Goal: Transaction & Acquisition: Purchase product/service

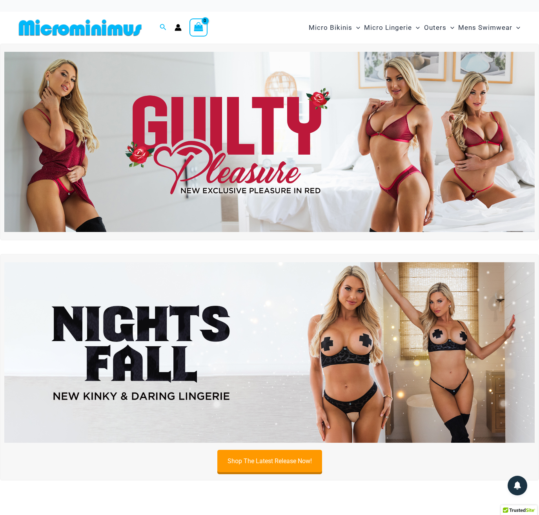
click at [427, 27] on span "Outers" at bounding box center [435, 28] width 22 height 20
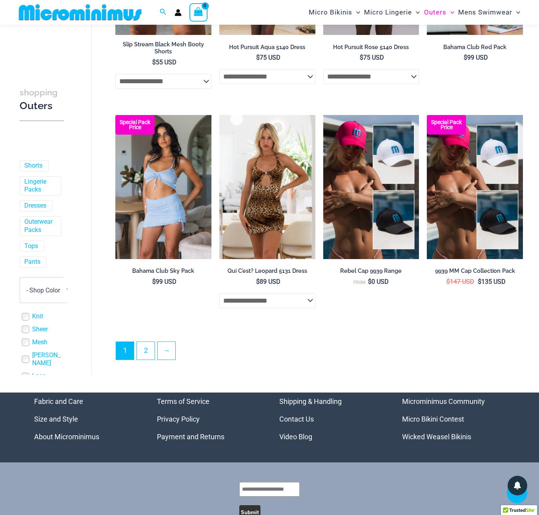
scroll to position [1622, 0]
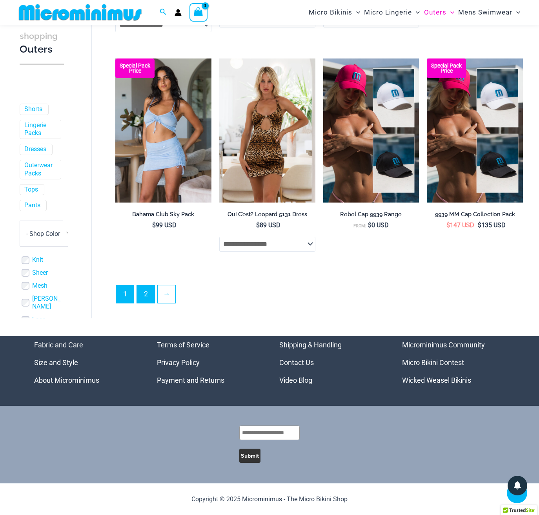
click at [145, 295] on link "2" at bounding box center [146, 294] width 18 height 18
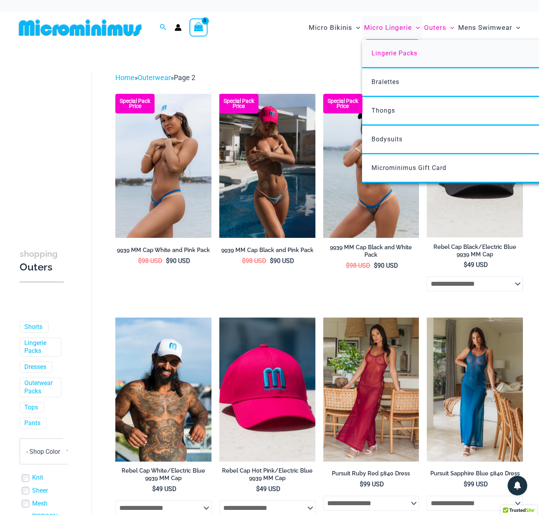
click at [393, 51] on span "Lingerie Packs" at bounding box center [394, 52] width 46 height 7
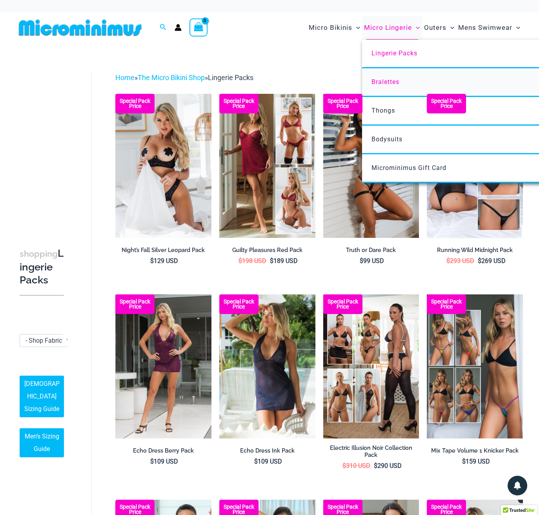
click at [384, 79] on span "Bralettes" at bounding box center [385, 81] width 28 height 7
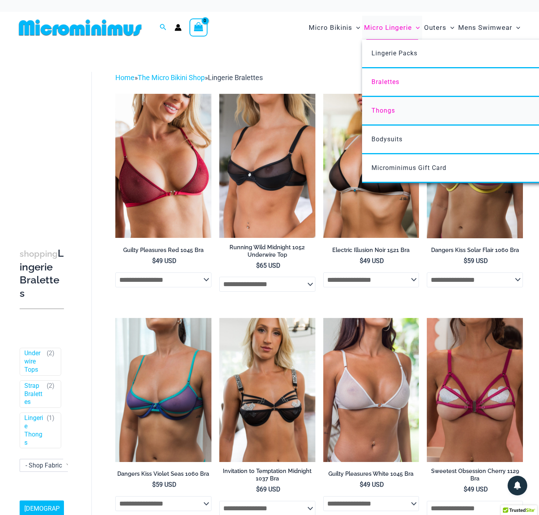
click at [386, 109] on span "Thongs" at bounding box center [383, 110] width 24 height 7
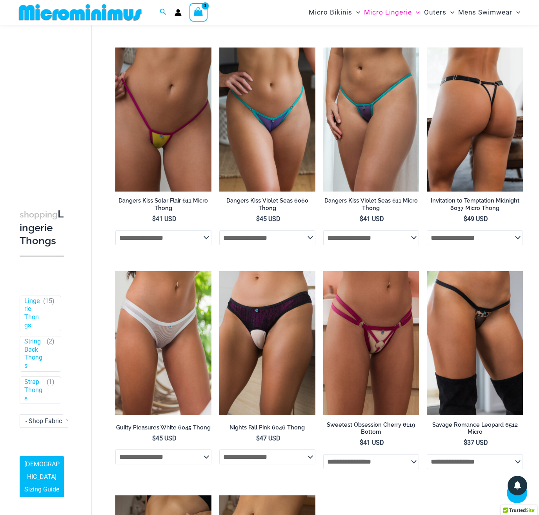
scroll to position [222, 0]
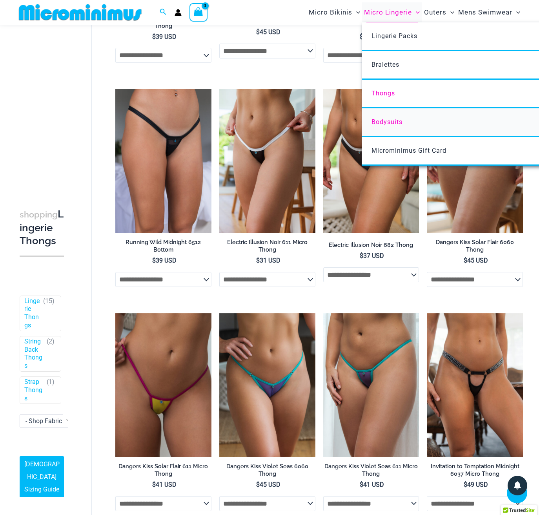
click at [389, 121] on span "Bodysuits" at bounding box center [386, 121] width 31 height 7
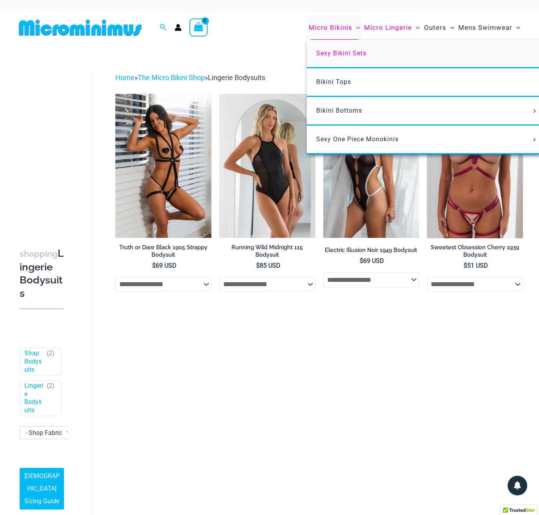
click at [338, 51] on span "Sexy Bikini Sets" at bounding box center [341, 52] width 50 height 7
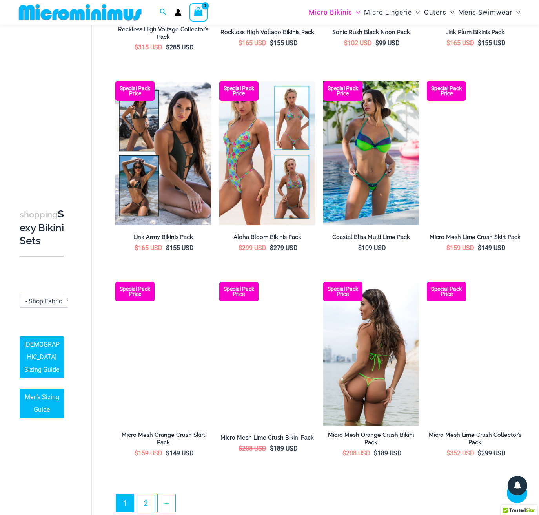
scroll to position [1300, 0]
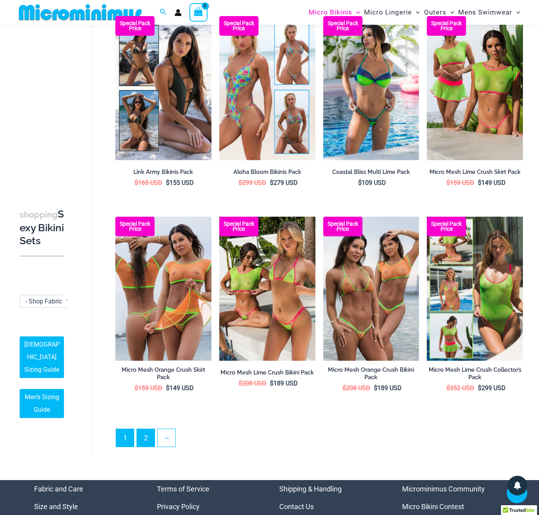
click at [148, 429] on link "2" at bounding box center [146, 438] width 18 height 18
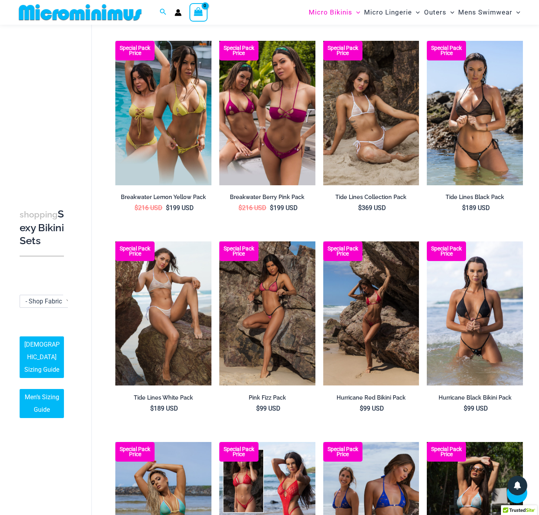
scroll to position [506, 0]
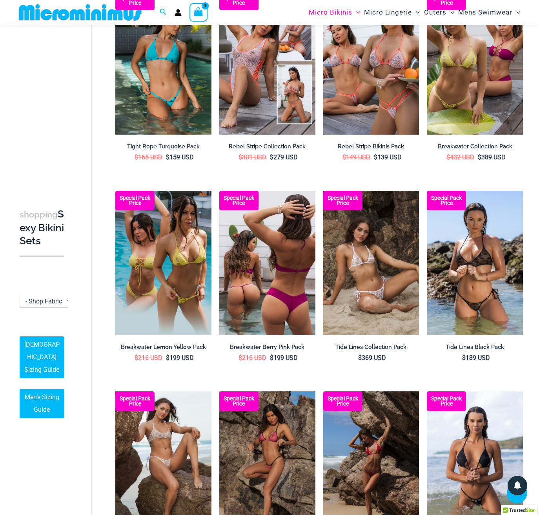
click at [266, 281] on img at bounding box center [267, 263] width 96 height 144
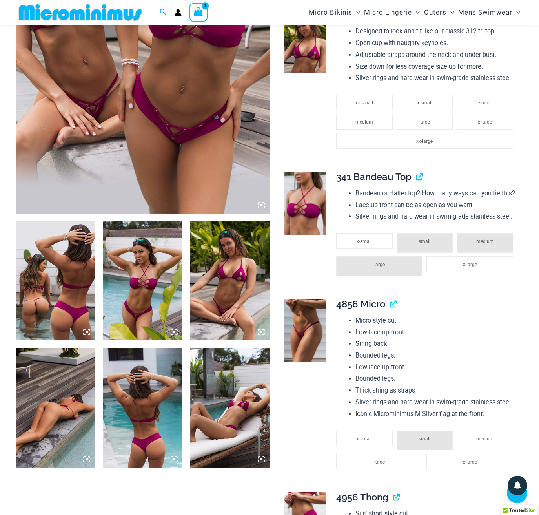
scroll to position [305, 0]
